Goal: Task Accomplishment & Management: Use online tool/utility

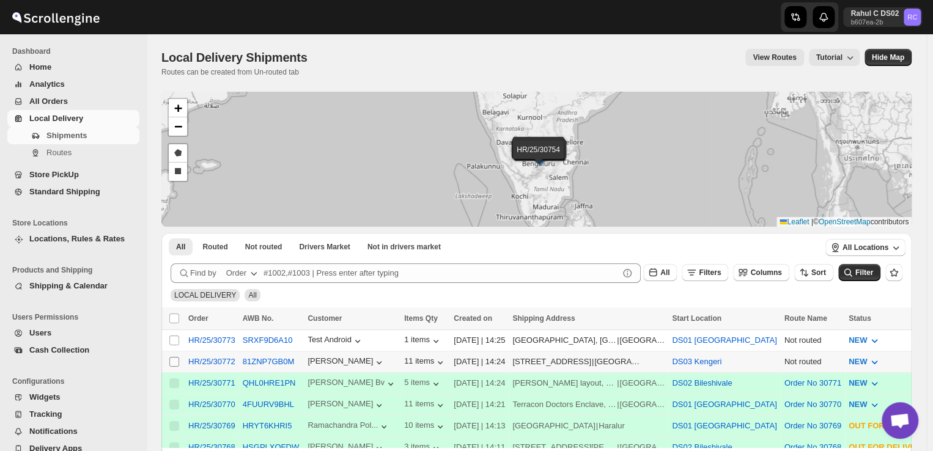
click at [174, 361] on input "Select shipment" at bounding box center [174, 362] width 10 height 10
checkbox input "true"
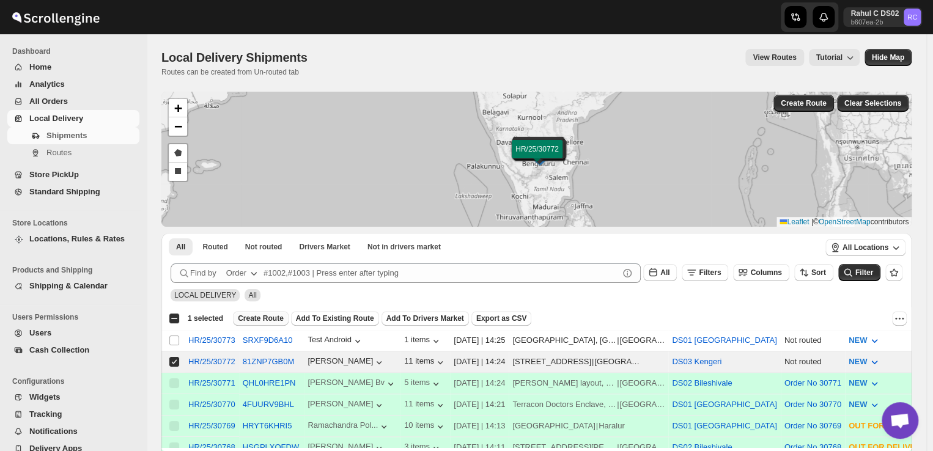
click at [249, 315] on span "Create Route" at bounding box center [261, 319] width 46 height 10
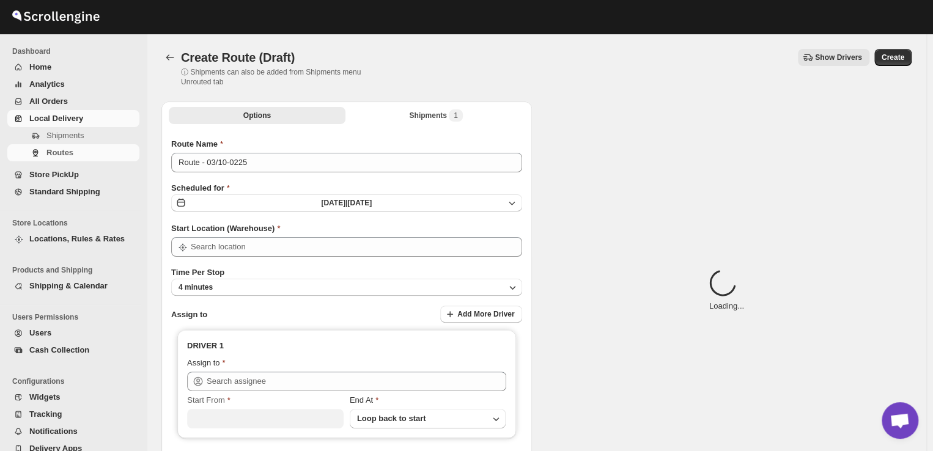
type input "DS03 Kengeri"
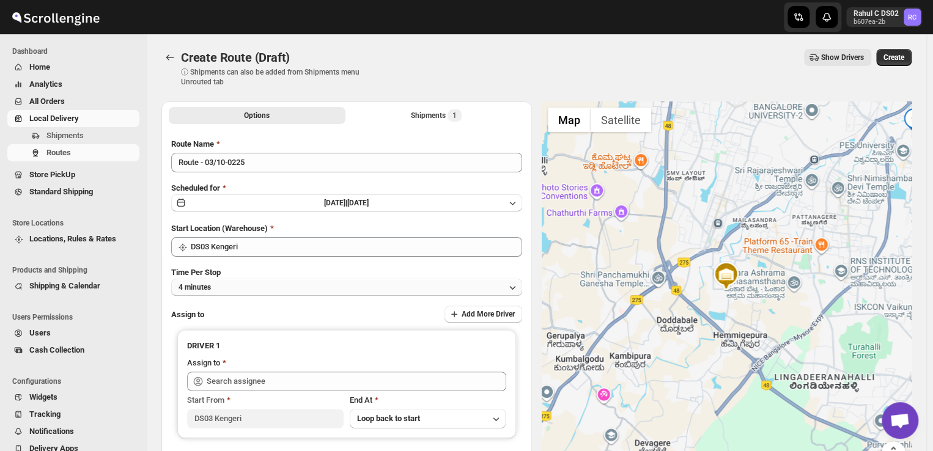
click at [240, 287] on button "4 minutes" at bounding box center [346, 287] width 351 height 17
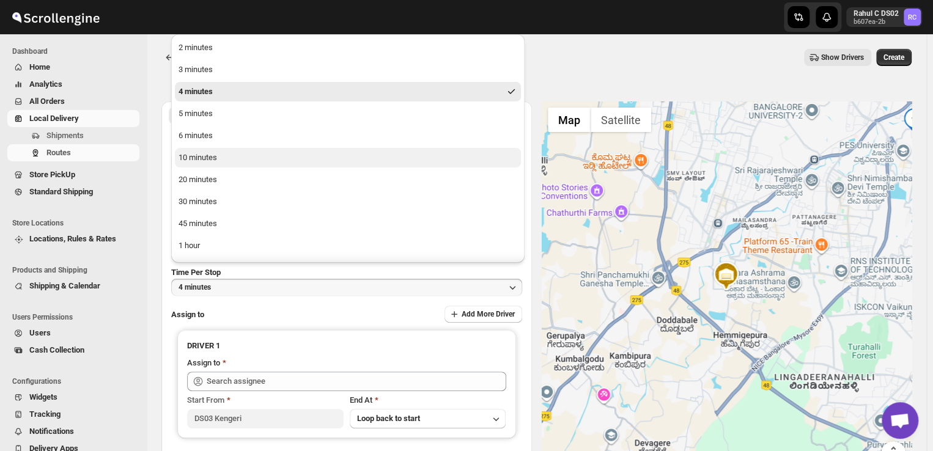
click at [201, 153] on div "10 minutes" at bounding box center [198, 158] width 39 height 12
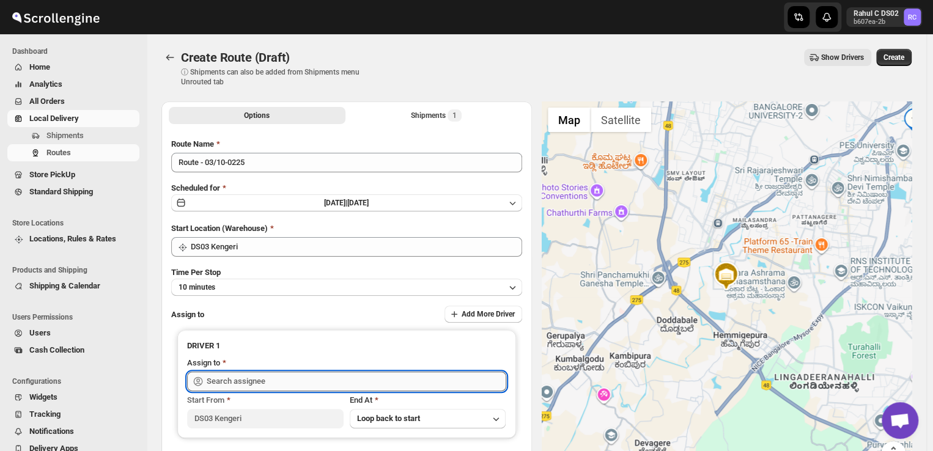
click at [272, 378] on input "text" at bounding box center [357, 382] width 300 height 20
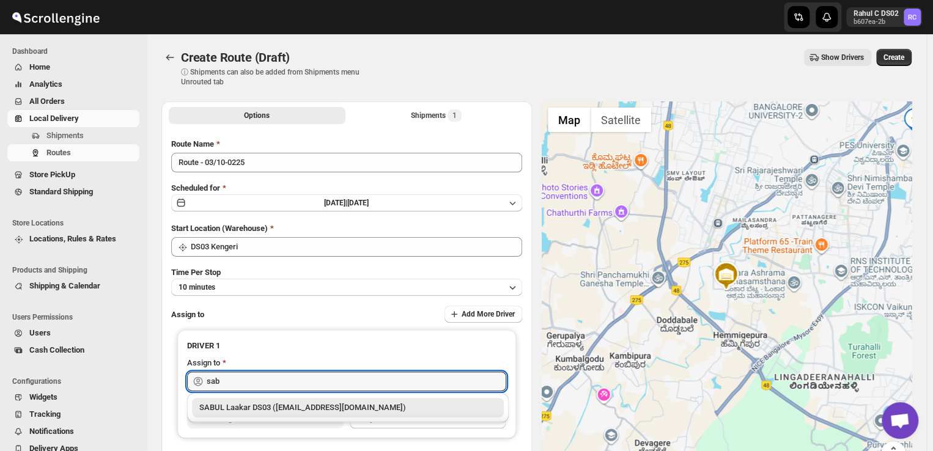
click at [287, 415] on div "SABUL Laakar DS03 (pokogin390@dextrago.com)" at bounding box center [348, 408] width 312 height 20
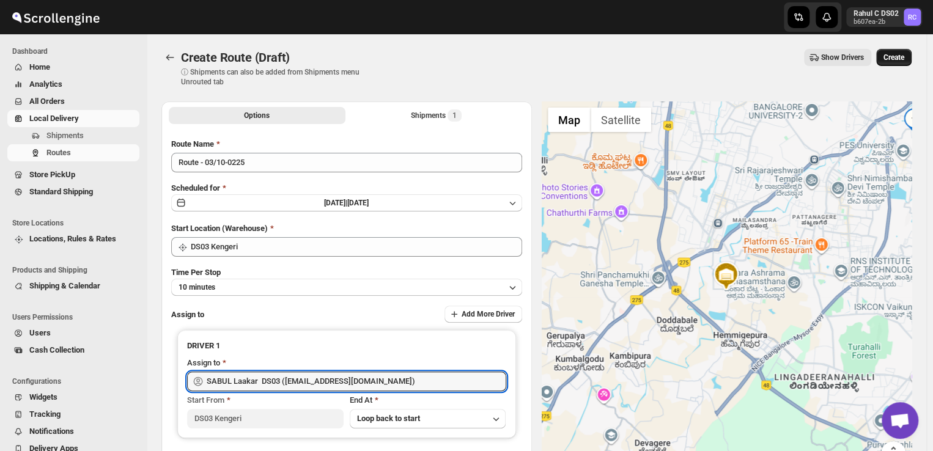
type input "SABUL Laakar DS03 (pokogin390@dextrago.com)"
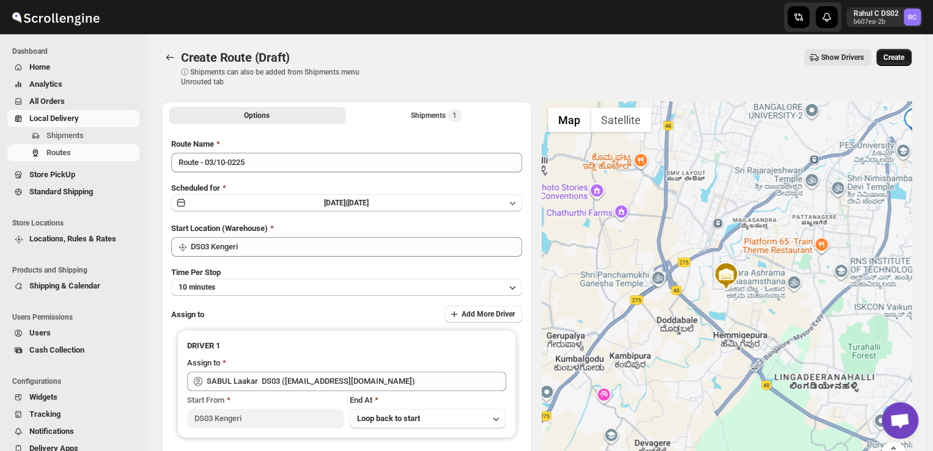
click at [901, 54] on span "Create" at bounding box center [893, 58] width 21 height 10
